Goal: Information Seeking & Learning: Learn about a topic

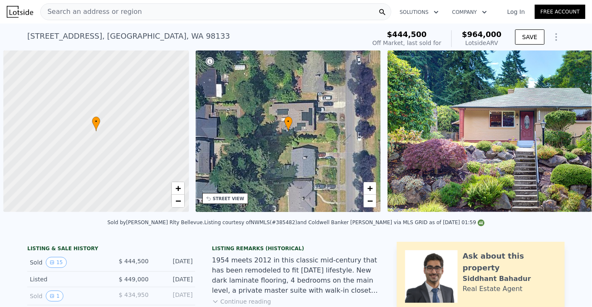
scroll to position [0, 3]
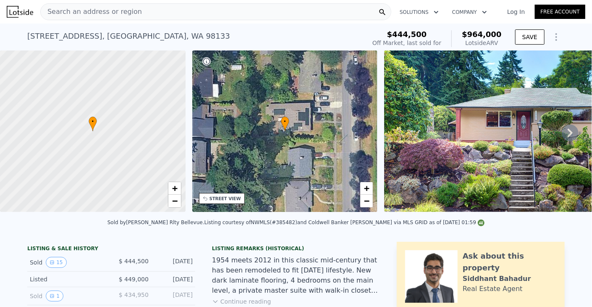
click at [174, 12] on div "Search an address or region" at bounding box center [215, 11] width 351 height 17
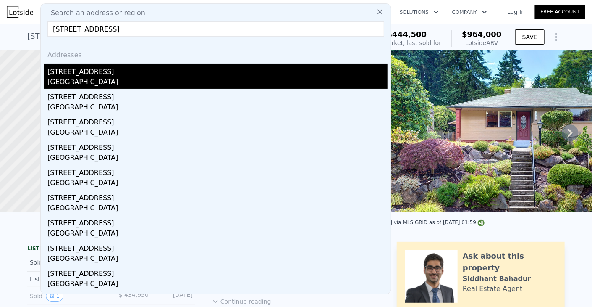
type input "[STREET_ADDRESS]"
click at [179, 78] on div "[GEOGRAPHIC_DATA]" at bounding box center [217, 83] width 340 height 12
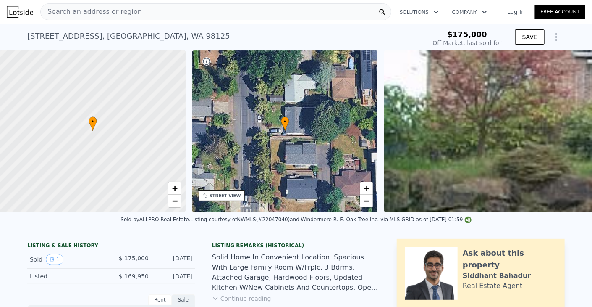
scroll to position [37, 0]
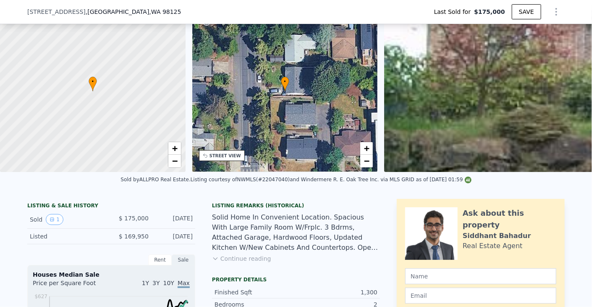
type input "$ 853,000"
type input "$ 599,341"
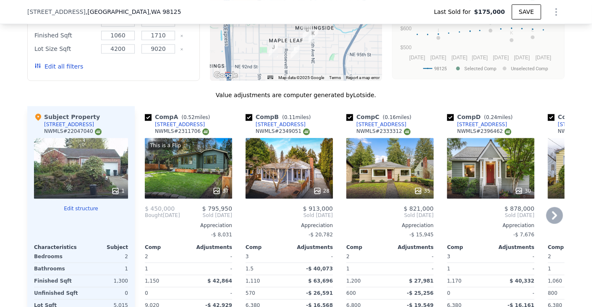
scroll to position [921, 0]
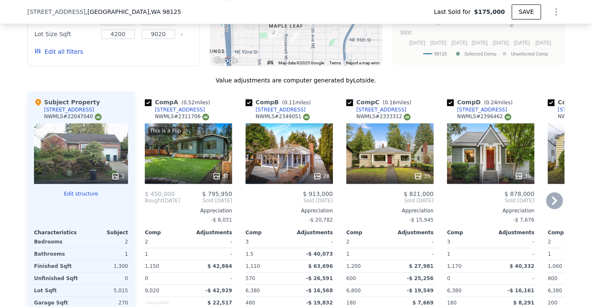
click at [247, 106] on input "checkbox" at bounding box center [249, 102] width 7 height 7
checkbox input "false"
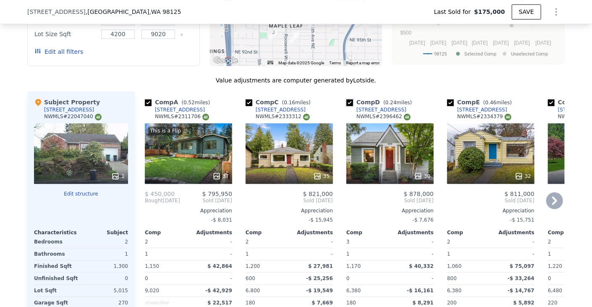
click at [347, 106] on input "checkbox" at bounding box center [350, 102] width 7 height 7
checkbox input "false"
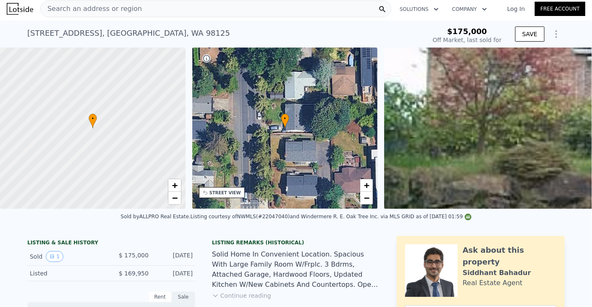
scroll to position [0, 0]
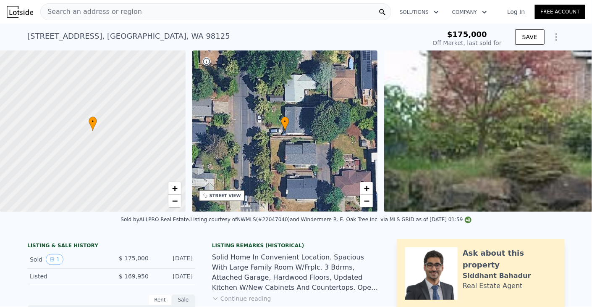
click at [302, 12] on div "Search an address or region" at bounding box center [215, 11] width 351 height 17
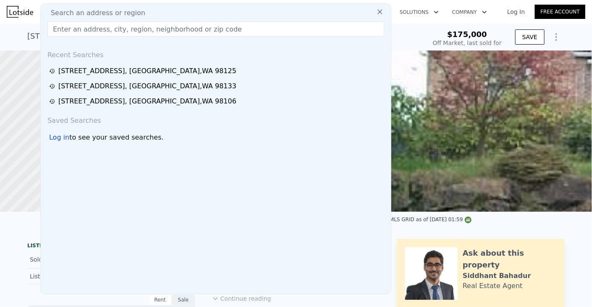
type input "[STREET_ADDRESS]"
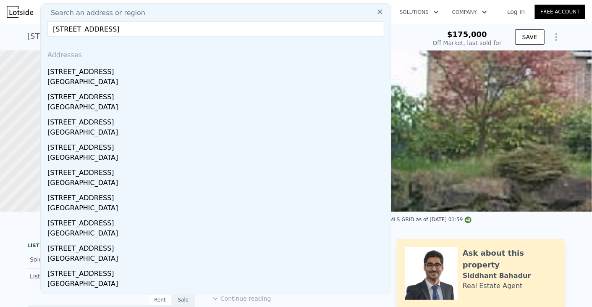
checkbox input "true"
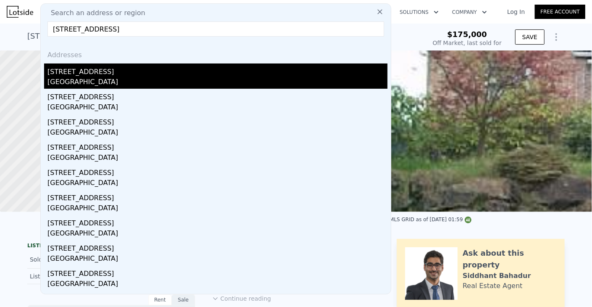
type input "[STREET_ADDRESS]"
click at [187, 68] on div "[STREET_ADDRESS]" at bounding box center [217, 69] width 340 height 13
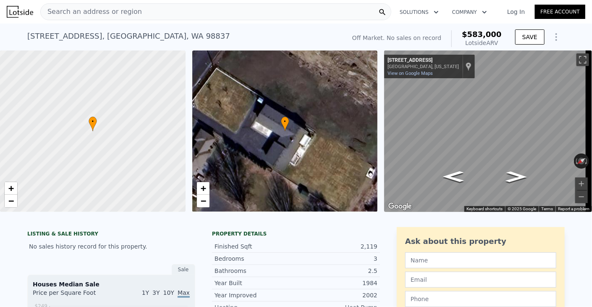
click at [272, 12] on div "Search an address or region" at bounding box center [215, 11] width 351 height 17
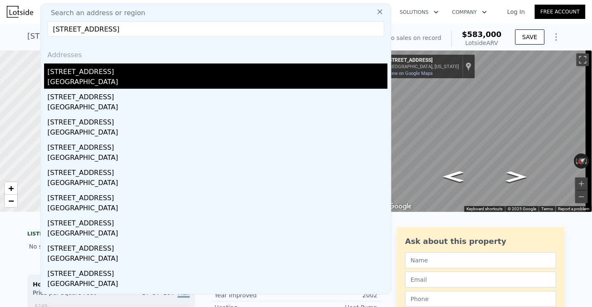
type input "[STREET_ADDRESS]"
click at [96, 79] on div "[GEOGRAPHIC_DATA]" at bounding box center [217, 83] width 340 height 12
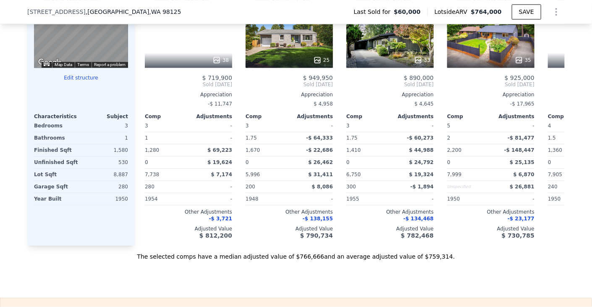
scroll to position [879, 0]
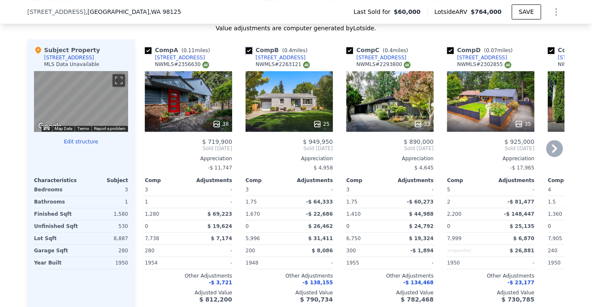
click at [246, 54] on input "checkbox" at bounding box center [249, 50] width 7 height 7
checkbox input "false"
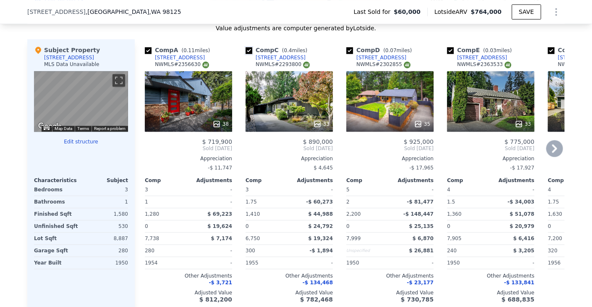
click at [246, 54] on input "checkbox" at bounding box center [249, 50] width 7 height 7
checkbox input "false"
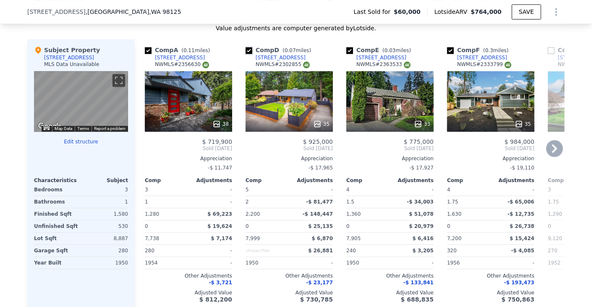
click at [246, 54] on input "checkbox" at bounding box center [249, 50] width 7 height 7
checkbox input "false"
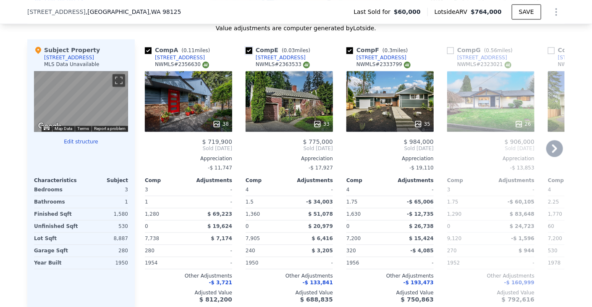
click at [246, 54] on input "checkbox" at bounding box center [249, 50] width 7 height 7
checkbox input "false"
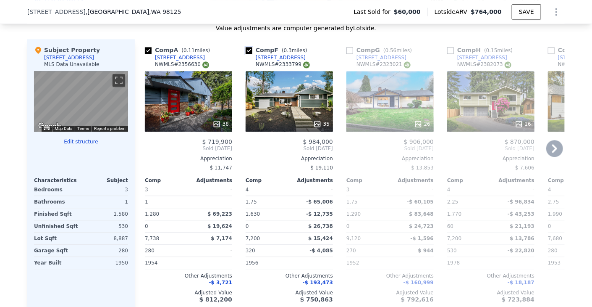
click at [246, 54] on input "checkbox" at bounding box center [249, 50] width 7 height 7
checkbox input "false"
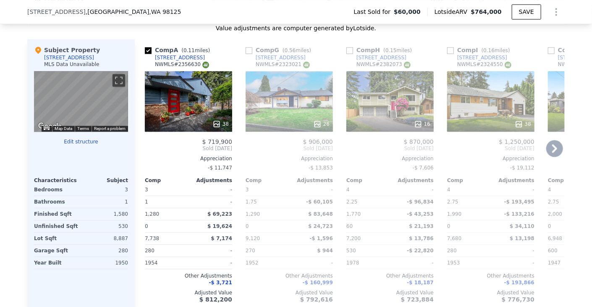
click at [555, 153] on icon at bounding box center [555, 148] width 17 height 17
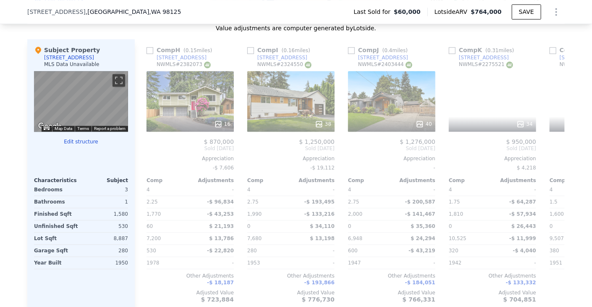
scroll to position [0, 202]
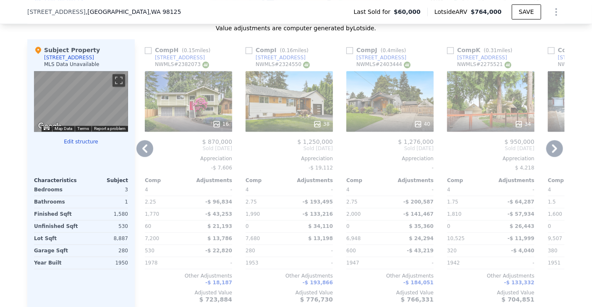
click at [555, 153] on icon at bounding box center [555, 148] width 17 height 17
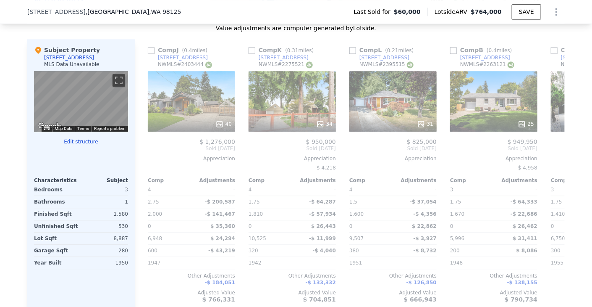
scroll to position [0, 403]
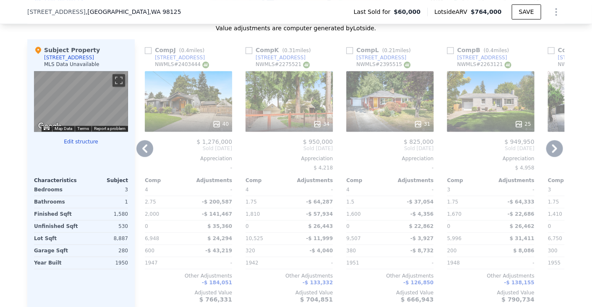
click at [555, 153] on icon at bounding box center [555, 148] width 17 height 17
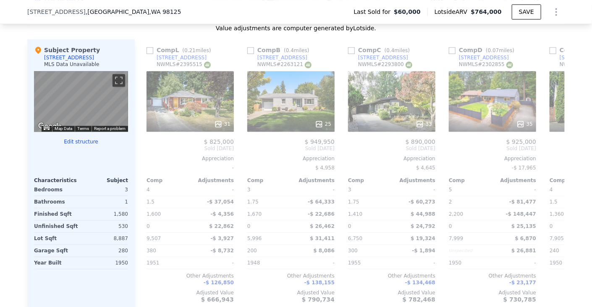
scroll to position [0, 605]
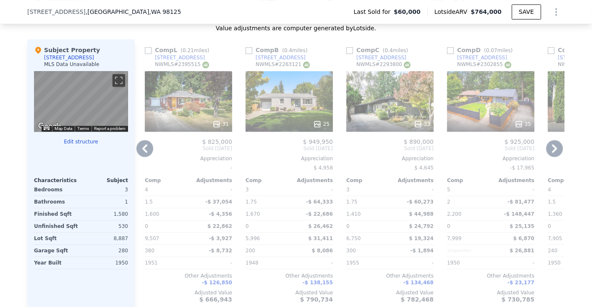
drag, startPoint x: 304, startPoint y: 61, endPoint x: 287, endPoint y: 61, distance: 17.2
click at [287, 61] on div "Comp B ( 0.4 miles) [STREET_ADDRESS] # 2263121" at bounding box center [289, 58] width 87 height 25
copy div "[STREET_ADDRESS]"
checkbox input "true"
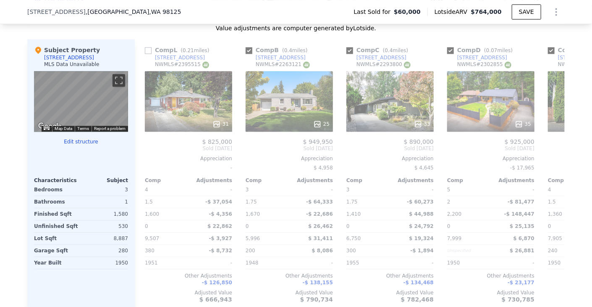
checkbox input "true"
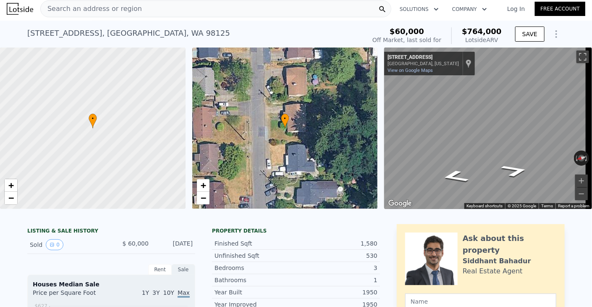
scroll to position [0, 0]
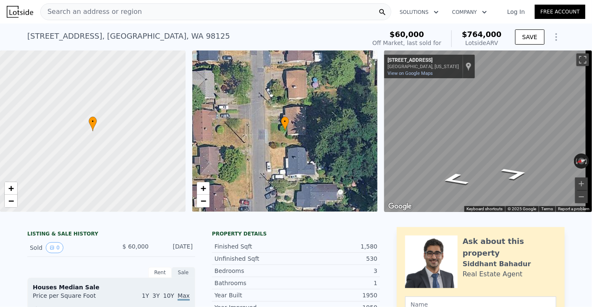
click at [203, 17] on div "Search an address or region" at bounding box center [215, 11] width 351 height 17
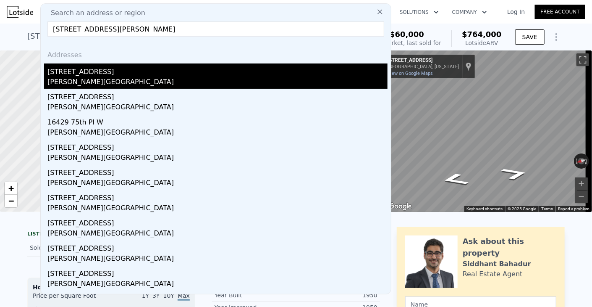
type input "[STREET_ADDRESS][PERSON_NAME]"
click at [162, 76] on div "[STREET_ADDRESS]" at bounding box center [217, 69] width 340 height 13
